Goal: Navigation & Orientation: Find specific page/section

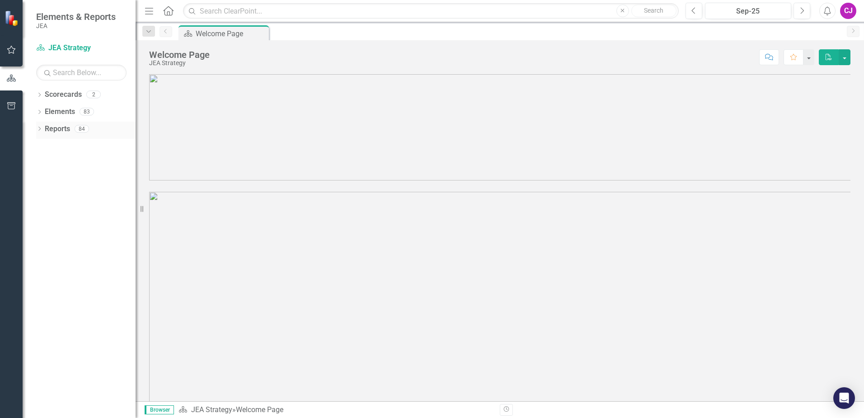
click at [38, 127] on div "Dropdown" at bounding box center [39, 130] width 6 height 8
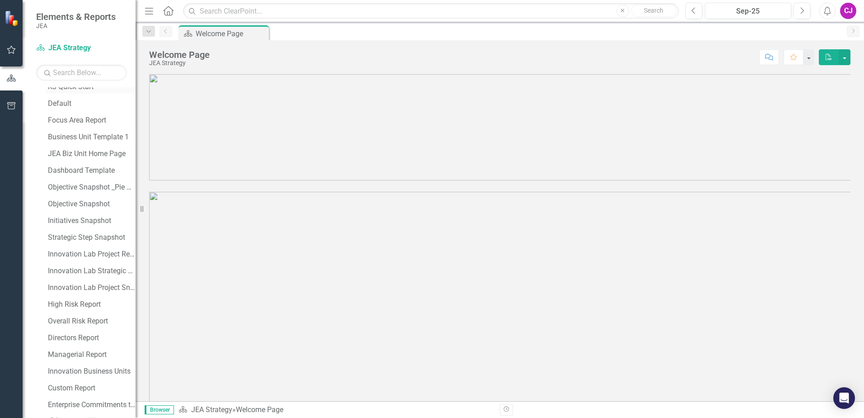
scroll to position [136, 0]
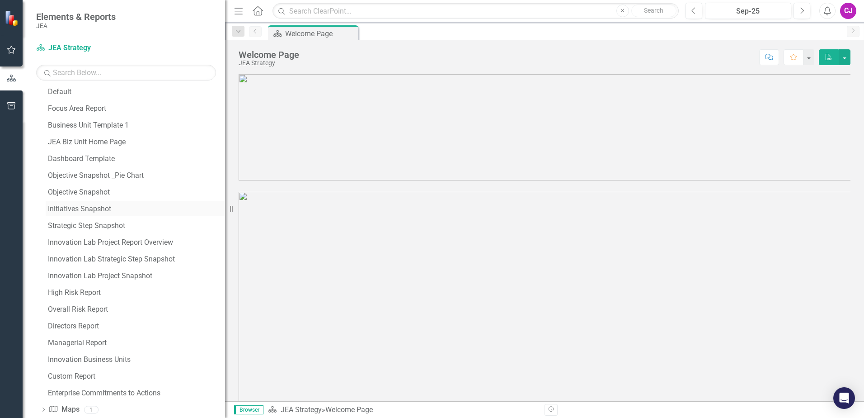
drag, startPoint x: 136, startPoint y: 202, endPoint x: 215, endPoint y: 209, distance: 78.6
click at [225, 209] on div "Resize" at bounding box center [228, 209] width 7 height 418
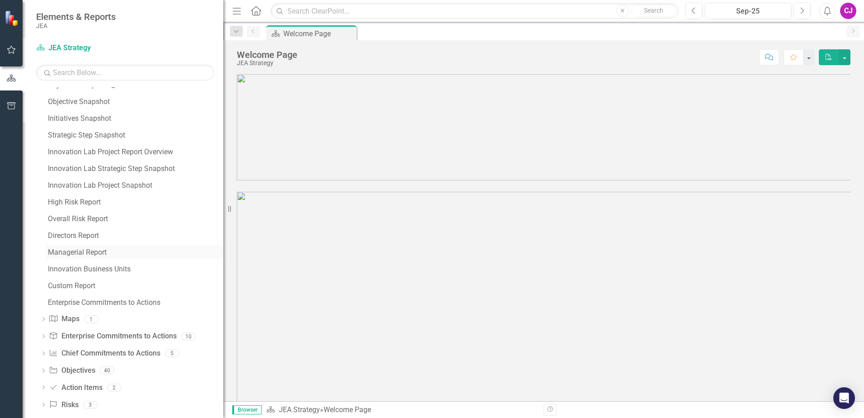
scroll to position [236, 0]
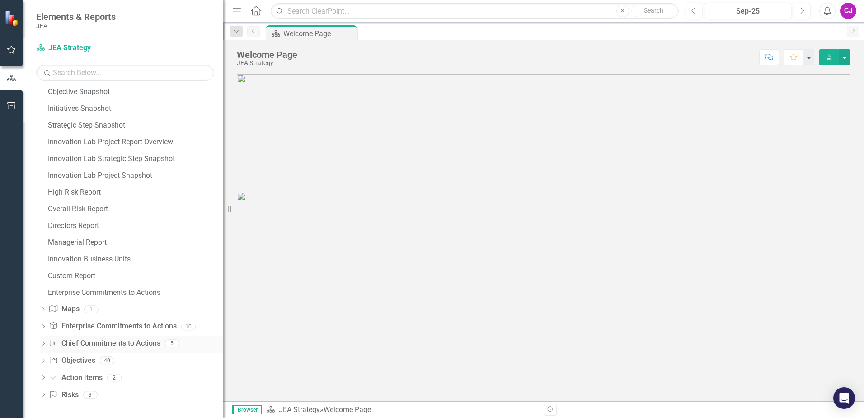
click at [130, 346] on link "Chief Commitments to Action Chief Commitments to Actions" at bounding box center [104, 343] width 111 height 10
click at [45, 342] on icon "Dropdown" at bounding box center [43, 344] width 6 height 5
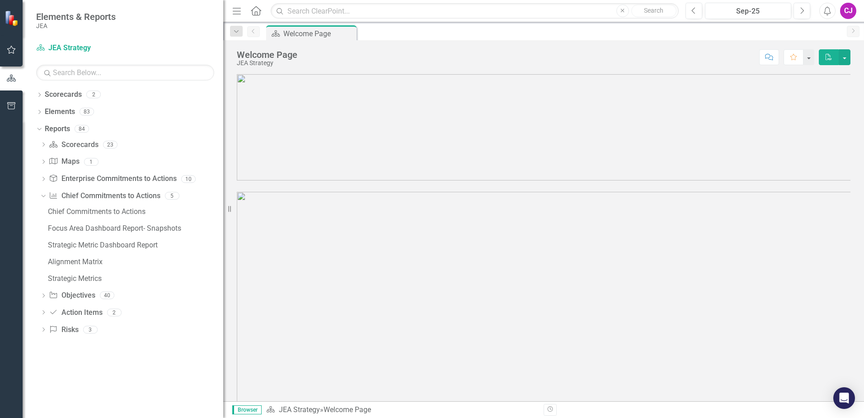
scroll to position [0, 0]
click at [89, 211] on div "Chief Commitments to Actions" at bounding box center [135, 211] width 175 height 8
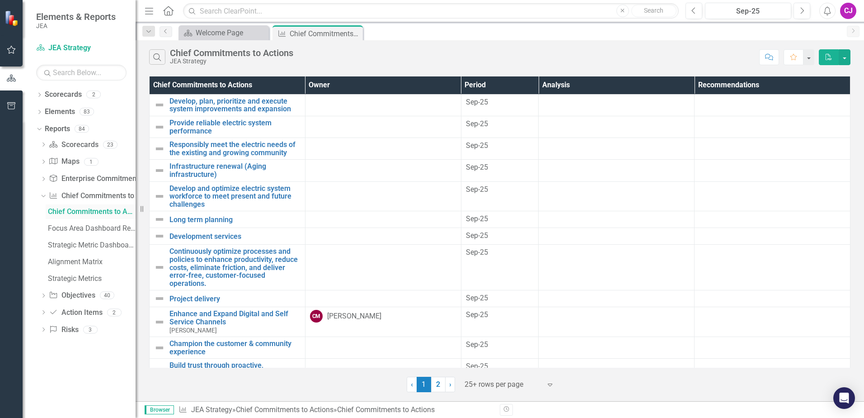
drag, startPoint x: 224, startPoint y: 215, endPoint x: 99, endPoint y: 214, distance: 125.2
click at [99, 214] on div "Elements & Reports JEA Scorecard JEA Strategy Search Dropdown Scorecards 2 JEA …" at bounding box center [68, 209] width 136 height 418
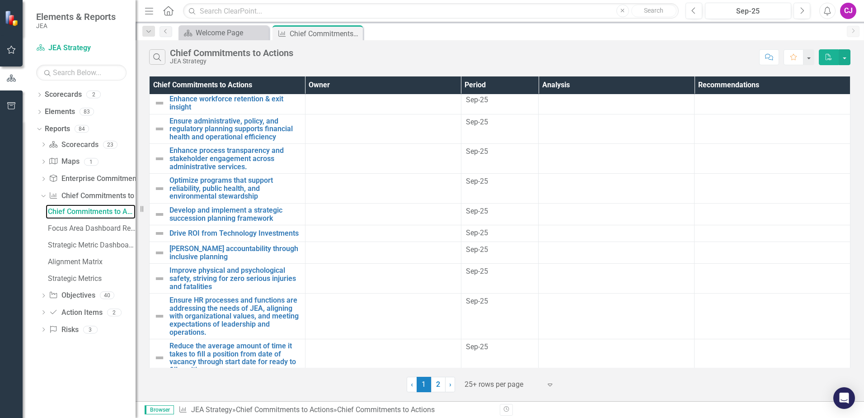
scroll to position [336, 0]
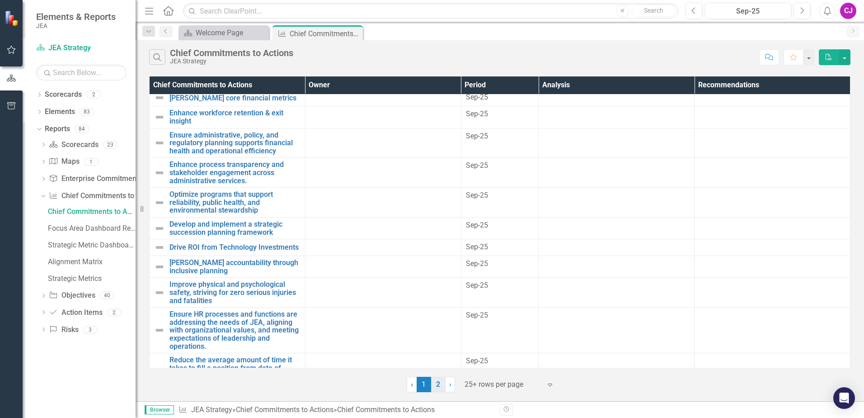
click at [437, 387] on link "2" at bounding box center [438, 383] width 14 height 15
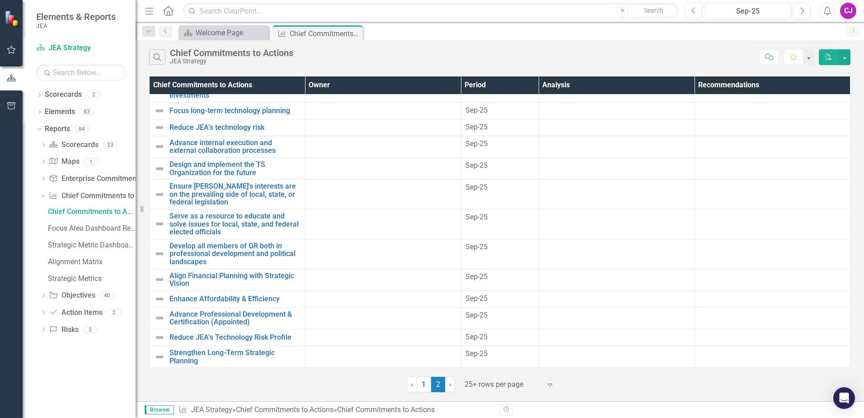
scroll to position [0, 0]
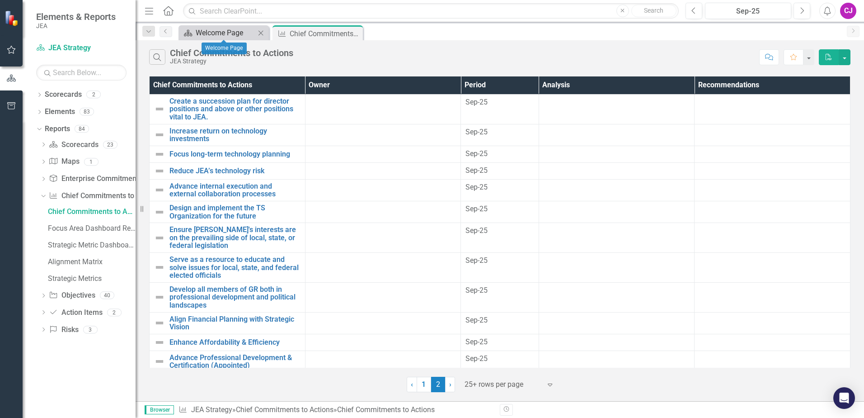
click at [244, 30] on div "Welcome Page" at bounding box center [226, 32] width 60 height 11
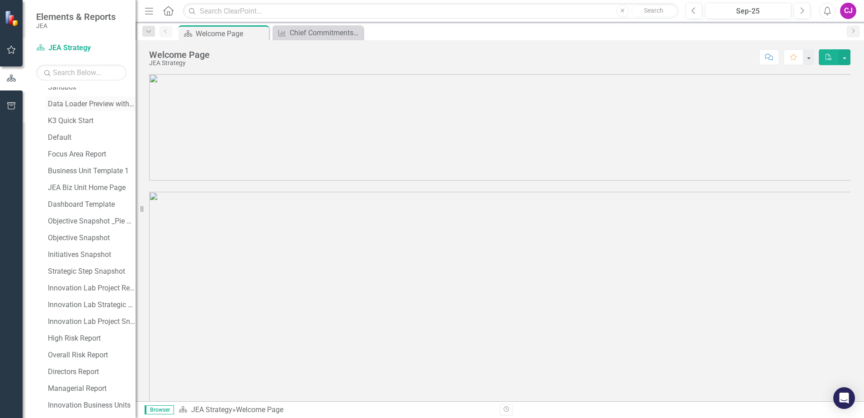
scroll to position [90, 0]
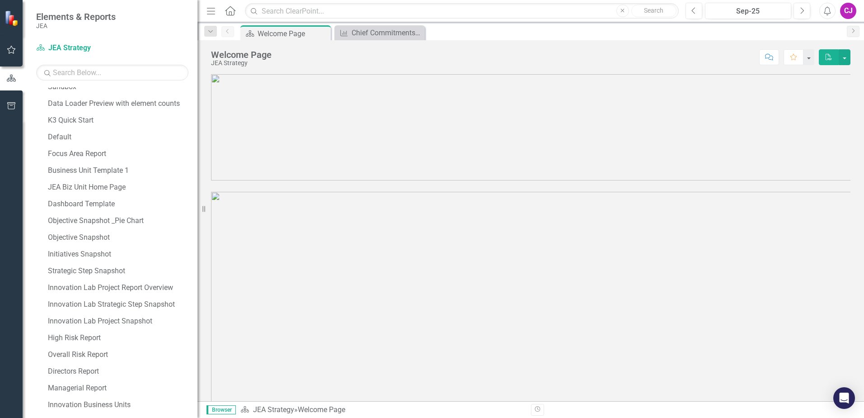
drag, startPoint x: 136, startPoint y: 186, endPoint x: 197, endPoint y: 188, distance: 61.1
click at [197, 188] on div "Resize" at bounding box center [200, 209] width 7 height 418
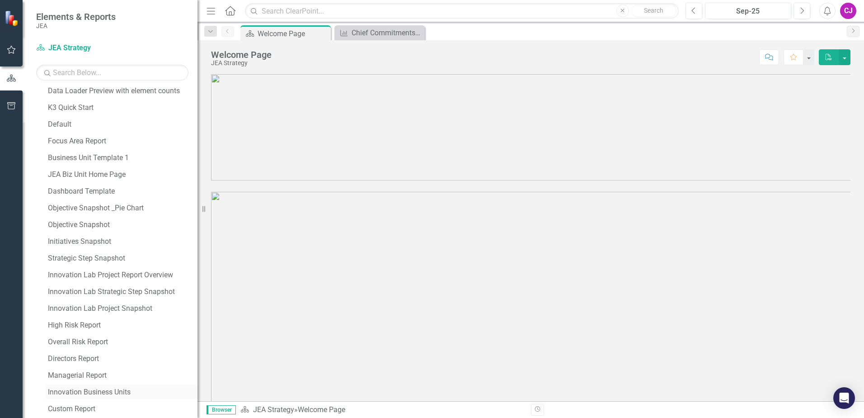
scroll to position [92, 0]
